Goal: Task Accomplishment & Management: Complete application form

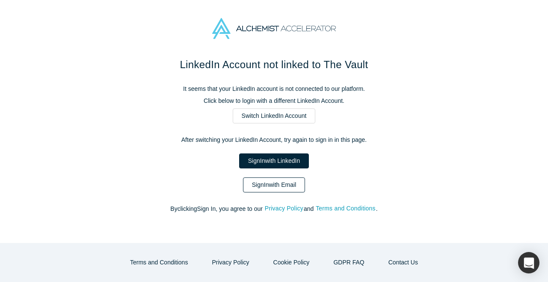
click at [289, 182] on link "Sign In with Email" at bounding box center [274, 184] width 63 height 15
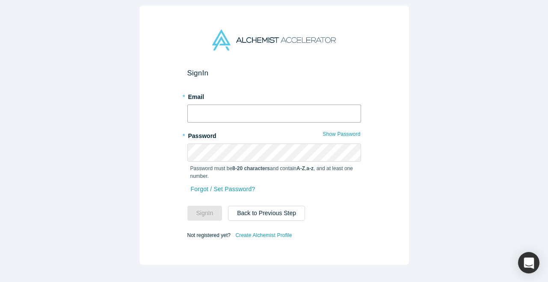
type input "[EMAIL_ADDRESS][PERSON_NAME][DOMAIN_NAME]"
click at [205, 213] on button "Sign In" at bounding box center [205, 213] width 35 height 15
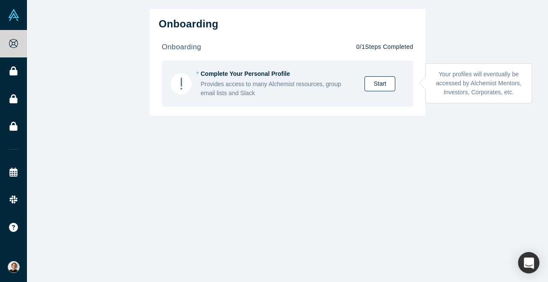
click at [377, 78] on link "Start" at bounding box center [380, 83] width 31 height 15
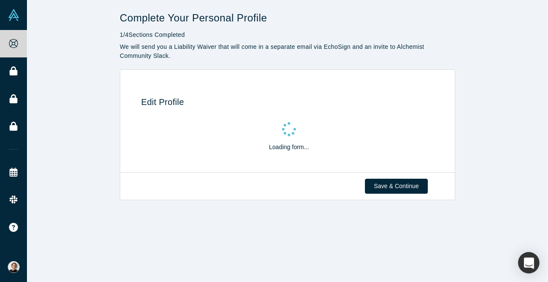
select select "FI"
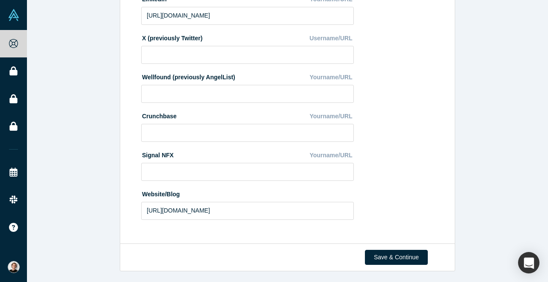
scroll to position [319, 0]
click at [391, 252] on button "Save & Continue" at bounding box center [396, 257] width 63 height 15
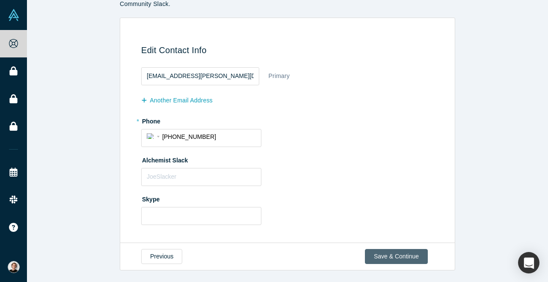
scroll to position [51, 0]
click at [405, 253] on button "Save & Continue" at bounding box center [396, 256] width 63 height 15
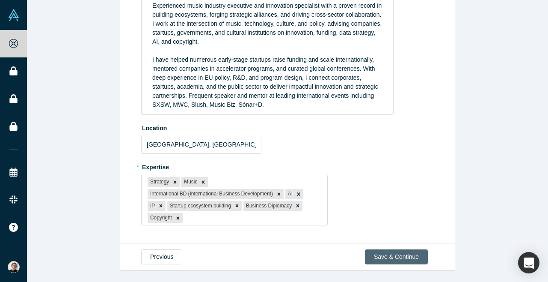
scroll to position [134, 0]
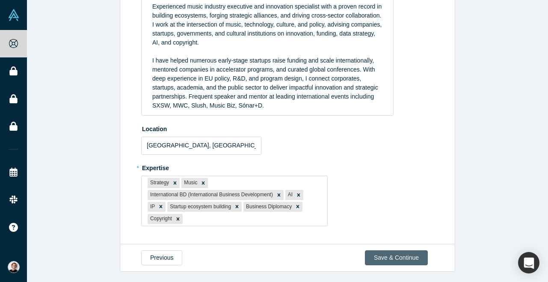
click at [411, 261] on button "Save & Continue" at bounding box center [396, 257] width 63 height 15
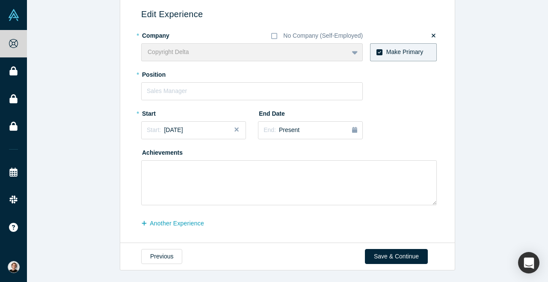
scroll to position [87, 0]
click at [163, 165] on textarea at bounding box center [289, 183] width 296 height 45
type textarea "-"
click at [189, 95] on input "text" at bounding box center [252, 92] width 222 height 18
type input "Chief Liaison Officer"
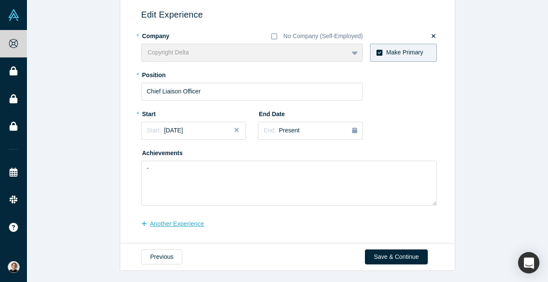
click at [180, 223] on button "another Experience" at bounding box center [177, 223] width 72 height 15
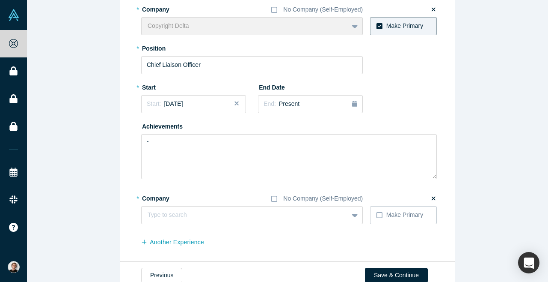
scroll to position [120, 0]
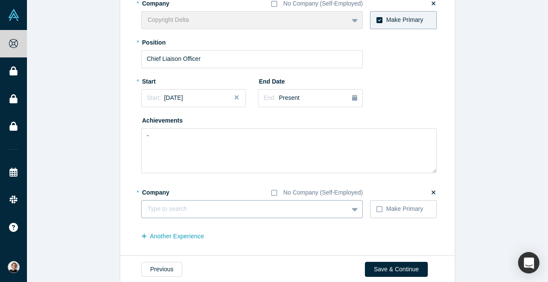
click at [177, 212] on div at bounding box center [245, 208] width 195 height 11
type input "Copyright Delta"
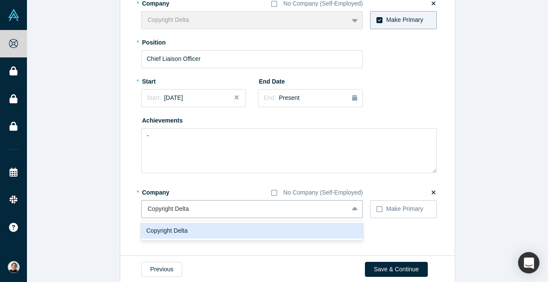
click at [302, 227] on div "Copyright Delta" at bounding box center [252, 231] width 222 height 16
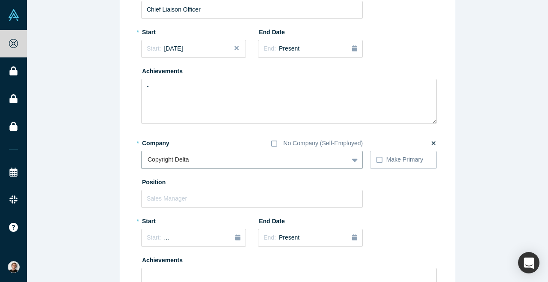
scroll to position [172, 0]
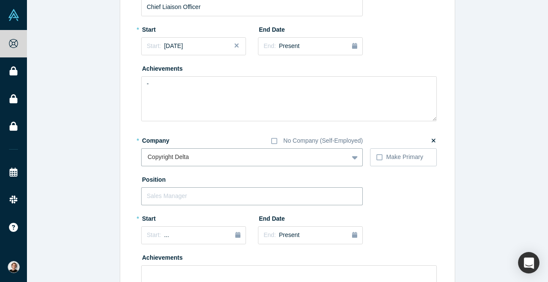
click at [233, 202] on input "text" at bounding box center [252, 196] width 222 height 18
type input "Advisory Board Member"
click at [221, 236] on div "Start: ..." at bounding box center [194, 234] width 94 height 9
click at [188, 187] on div "May" at bounding box center [187, 187] width 27 height 9
click at [170, 232] on span "[DATE]" at bounding box center [173, 234] width 19 height 7
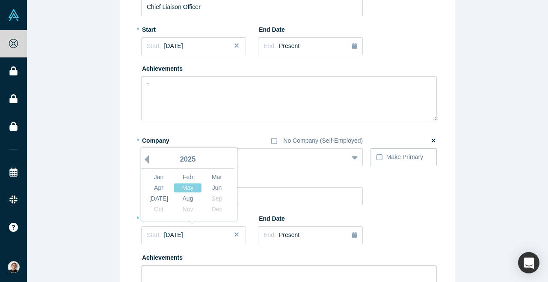
click at [146, 157] on button "Previous Year" at bounding box center [144, 159] width 9 height 9
click at [310, 234] on div "End: Present" at bounding box center [311, 234] width 94 height 9
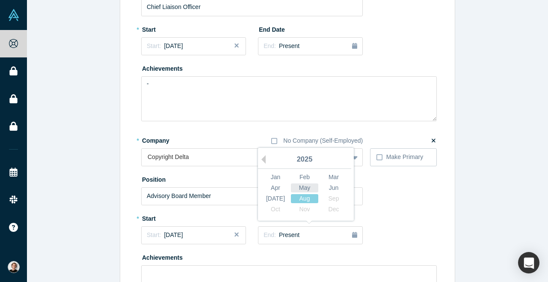
click at [314, 190] on div "May" at bounding box center [304, 187] width 27 height 9
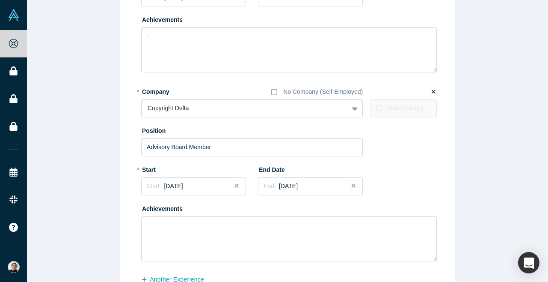
scroll to position [223, 0]
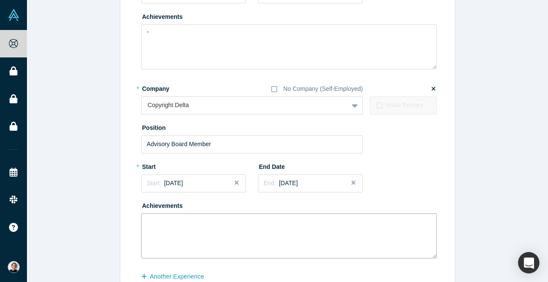
click at [254, 223] on textarea at bounding box center [289, 235] width 296 height 45
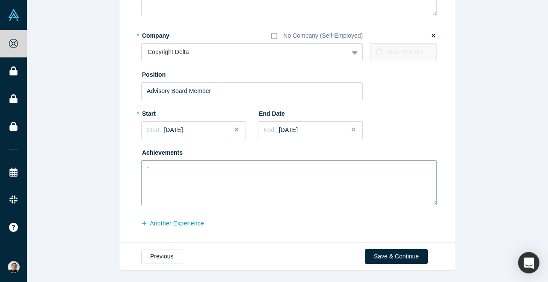
scroll to position [276, 0]
type textarea "-"
click at [182, 220] on button "another Experience" at bounding box center [177, 223] width 72 height 15
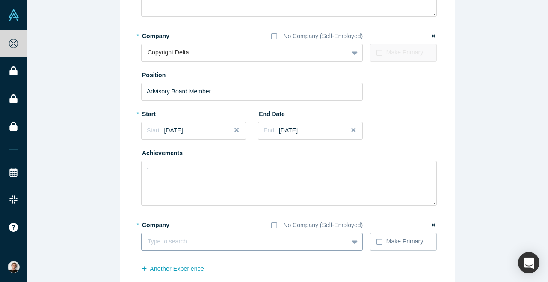
click at [174, 244] on div at bounding box center [245, 241] width 195 height 11
type input "Music [GEOGRAPHIC_DATA]"
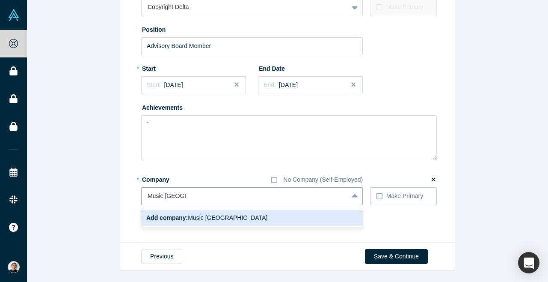
scroll to position [321, 0]
click at [226, 215] on span "Add company: Music [GEOGRAPHIC_DATA]" at bounding box center [206, 218] width 121 height 7
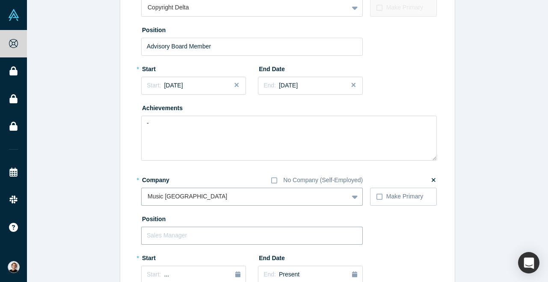
click at [183, 233] on input "text" at bounding box center [252, 235] width 222 height 18
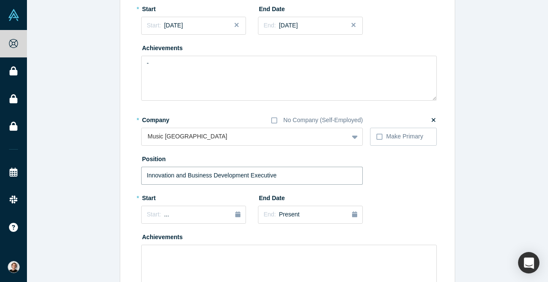
scroll to position [392, 0]
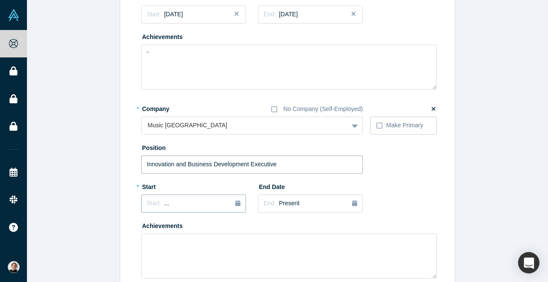
type input "Innovation and Business Development Executive"
click at [214, 199] on div "Start: ..." at bounding box center [194, 203] width 94 height 9
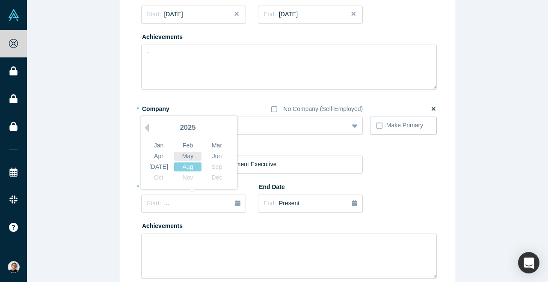
click at [188, 152] on div "May" at bounding box center [187, 156] width 27 height 9
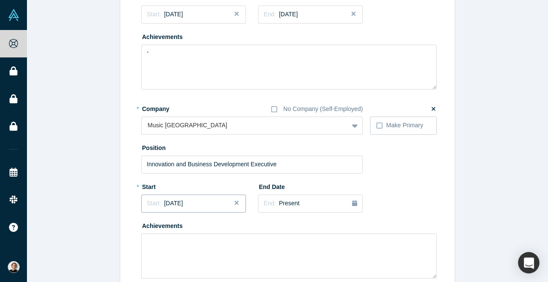
click at [155, 201] on span "Start:" at bounding box center [154, 203] width 14 height 7
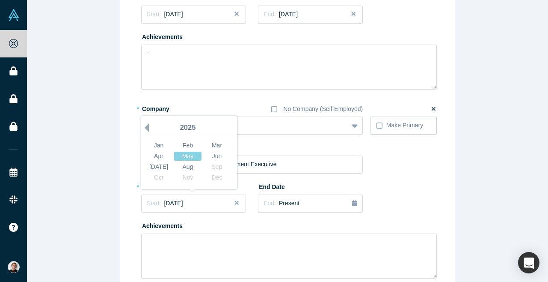
click at [147, 124] on button "Previous Year" at bounding box center [144, 127] width 9 height 9
click at [297, 208] on button "End: Present" at bounding box center [310, 203] width 105 height 18
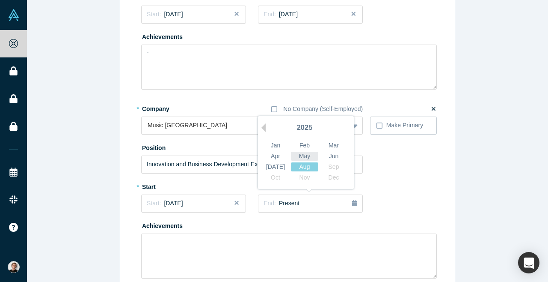
click at [308, 154] on div "May" at bounding box center [304, 156] width 27 height 9
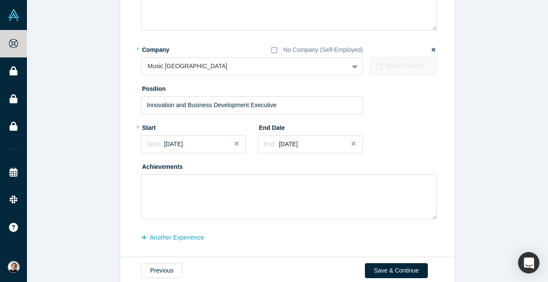
scroll to position [463, 0]
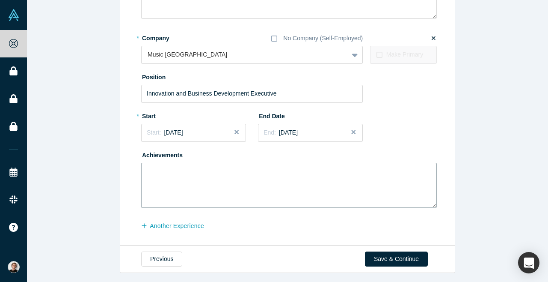
click at [202, 176] on textarea at bounding box center [289, 185] width 296 height 45
type textarea "."
type textarea "-"
click at [384, 254] on button "Save & Continue" at bounding box center [396, 258] width 63 height 15
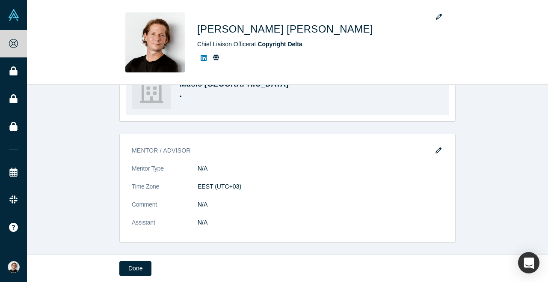
scroll to position [551, 0]
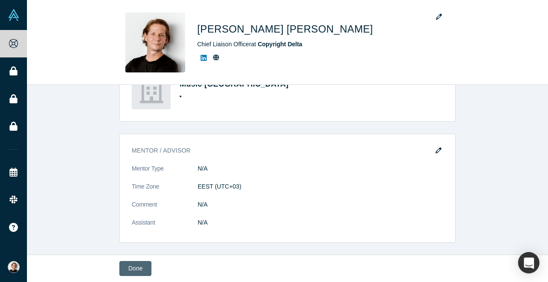
click at [137, 268] on button "Done" at bounding box center [135, 268] width 32 height 15
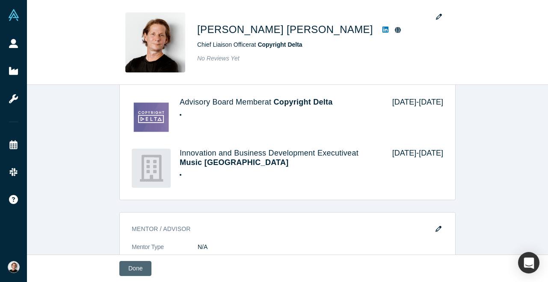
click at [137, 268] on button "Done" at bounding box center [135, 268] width 32 height 15
click at [147, 268] on button "Done" at bounding box center [135, 268] width 32 height 15
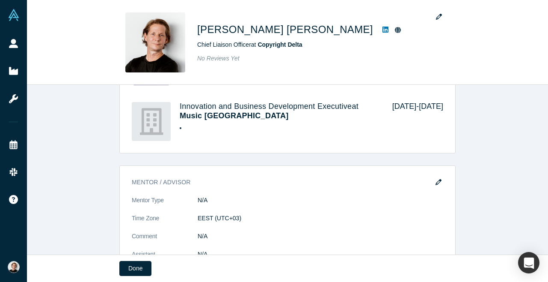
scroll to position [630, 0]
